Goal: Information Seeking & Learning: Find specific page/section

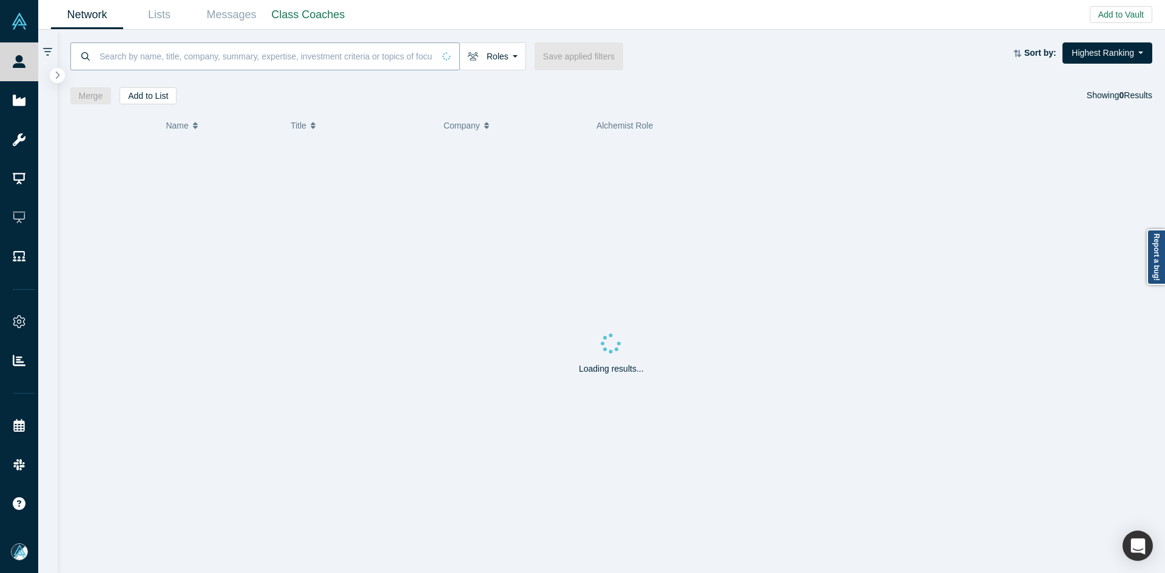
click at [237, 54] on input at bounding box center [265, 56] width 335 height 29
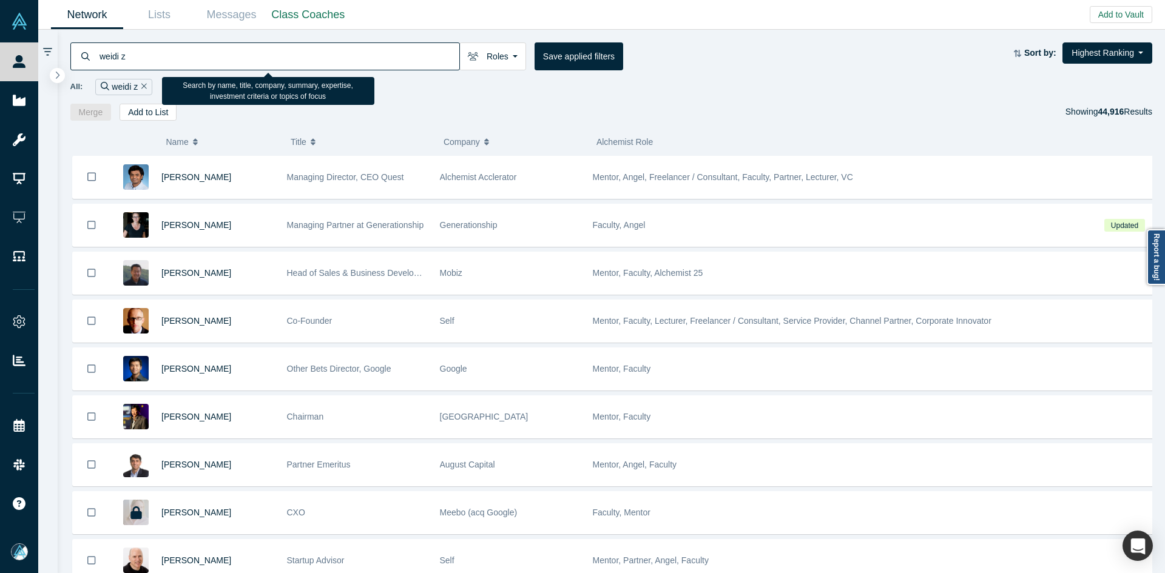
type input "weidi z"
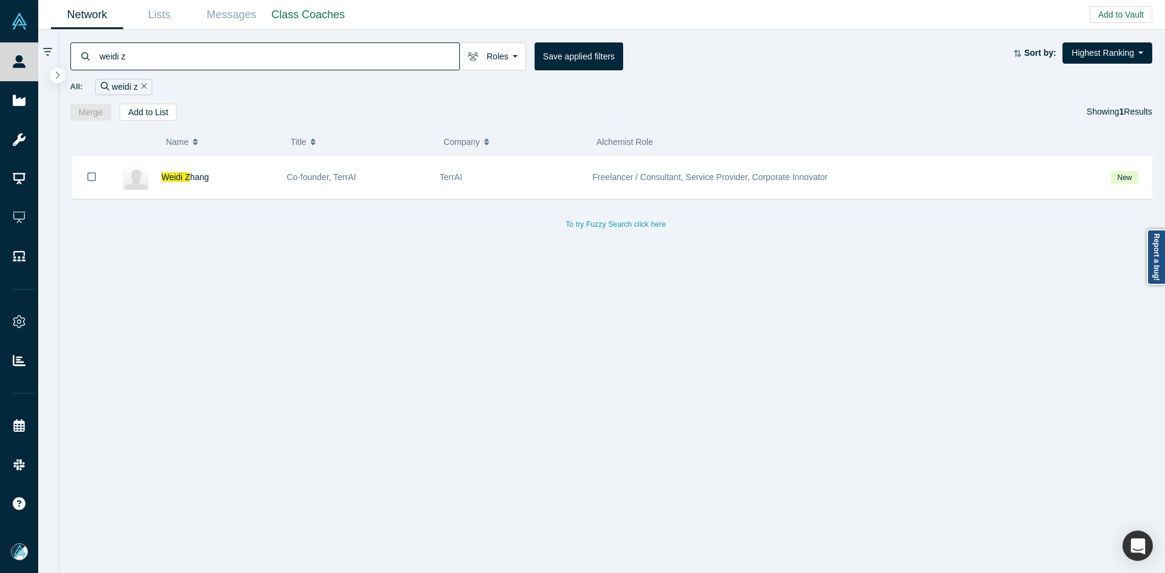
drag, startPoint x: 179, startPoint y: 180, endPoint x: 220, endPoint y: 125, distance: 68.4
click at [179, 180] on span "Weidi Z" at bounding box center [175, 177] width 29 height 10
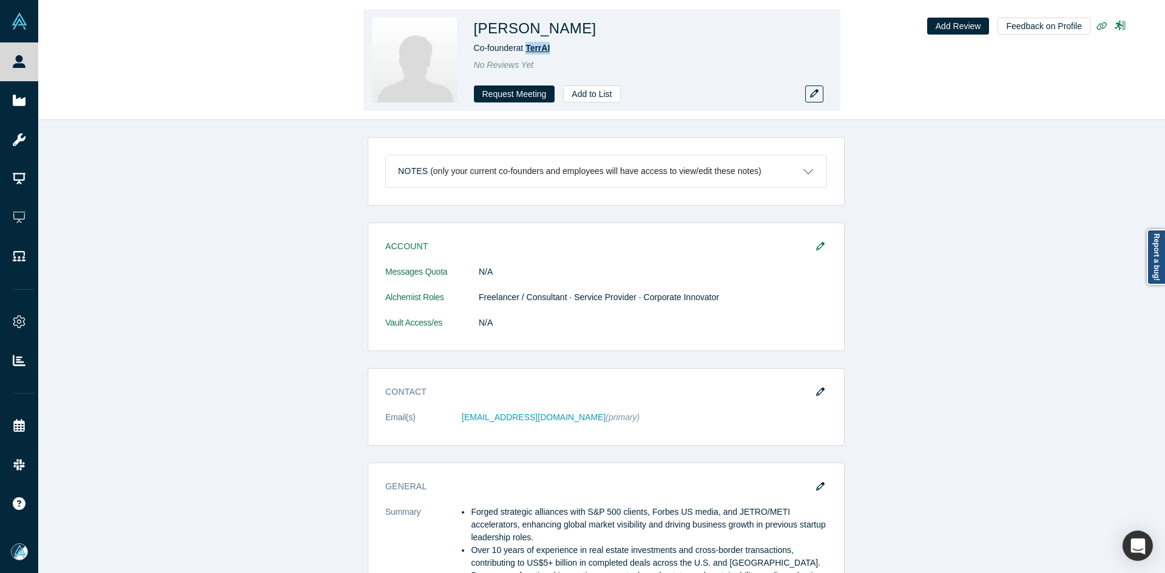
drag, startPoint x: 542, startPoint y: 50, endPoint x: 528, endPoint y: 51, distance: 13.4
click at [528, 51] on div "Co-founder at [GEOGRAPHIC_DATA]" at bounding box center [644, 48] width 340 height 13
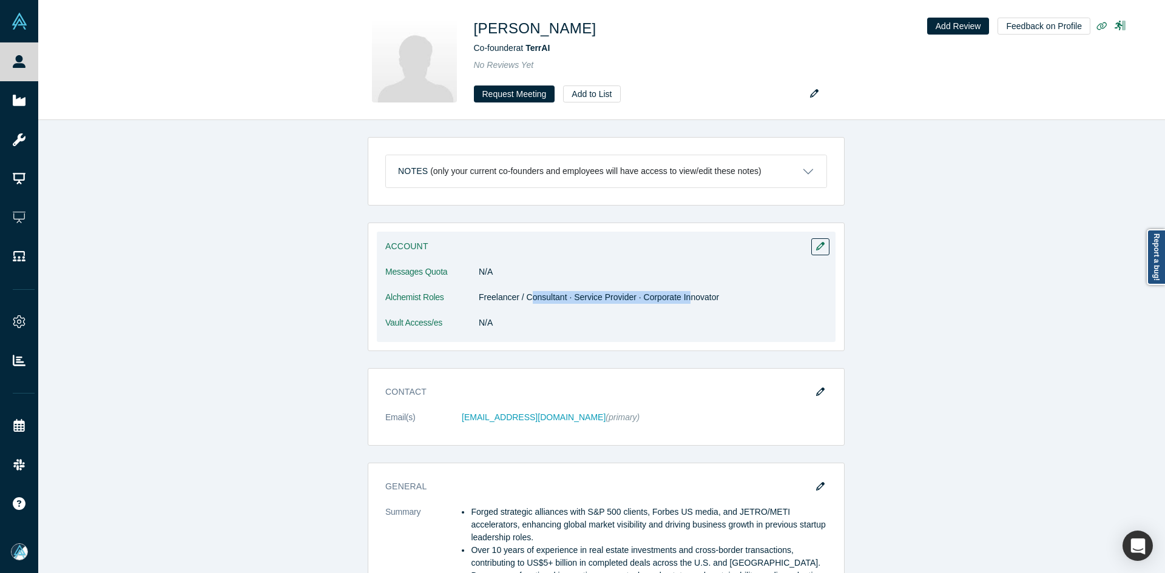
drag, startPoint x: 525, startPoint y: 303, endPoint x: 684, endPoint y: 310, distance: 159.0
click at [684, 309] on dl "Messages Quota N/A Alchemist Roles Freelancer / Consultant · Service Provider ·…" at bounding box center [606, 304] width 442 height 76
